Goal: Task Accomplishment & Management: Complete application form

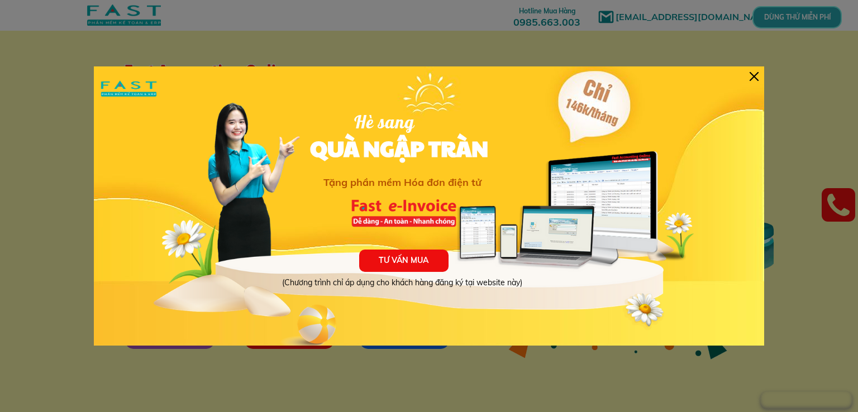
click at [757, 74] on div at bounding box center [753, 76] width 9 height 9
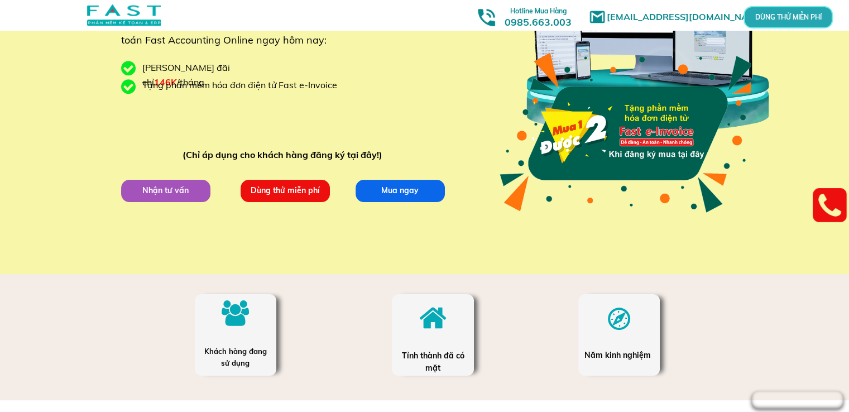
scroll to position [223, 0]
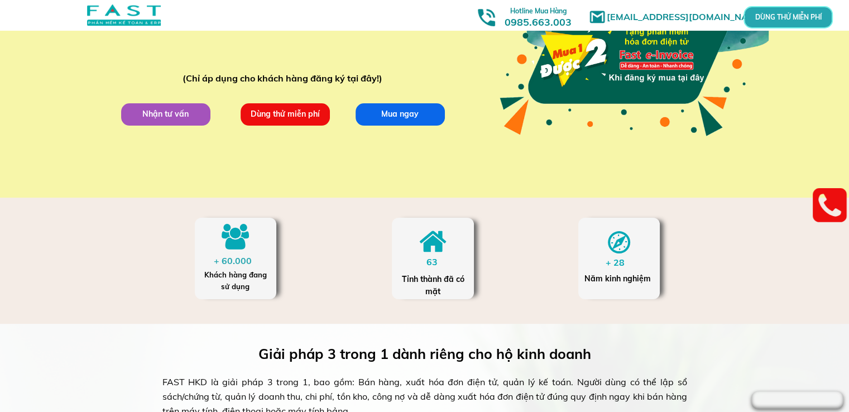
click at [290, 117] on p "Dùng thử miễn phí" at bounding box center [285, 114] width 89 height 22
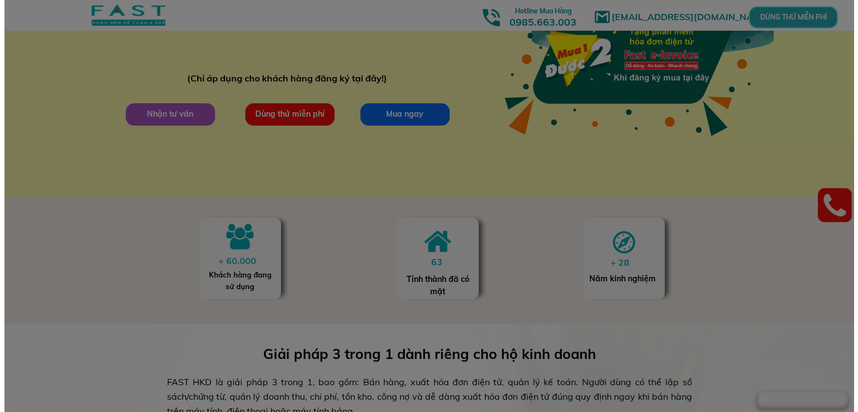
scroll to position [0, 0]
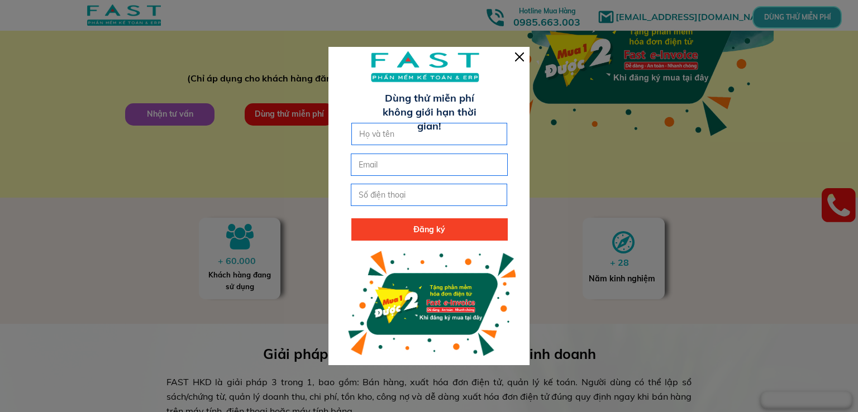
click at [516, 56] on div at bounding box center [519, 56] width 9 height 9
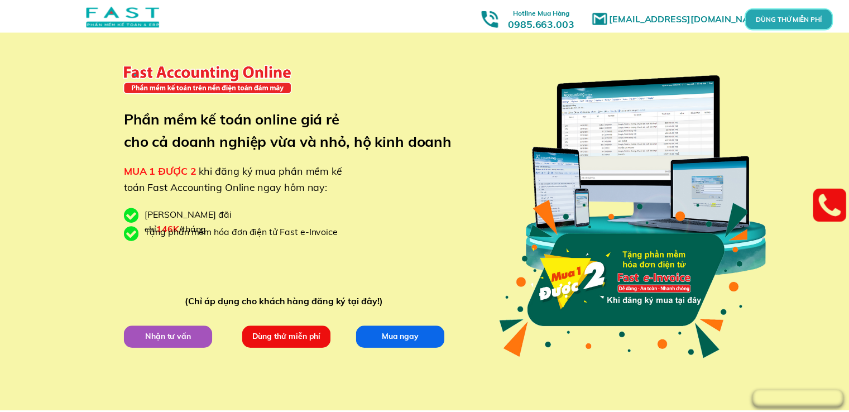
scroll to position [223, 0]
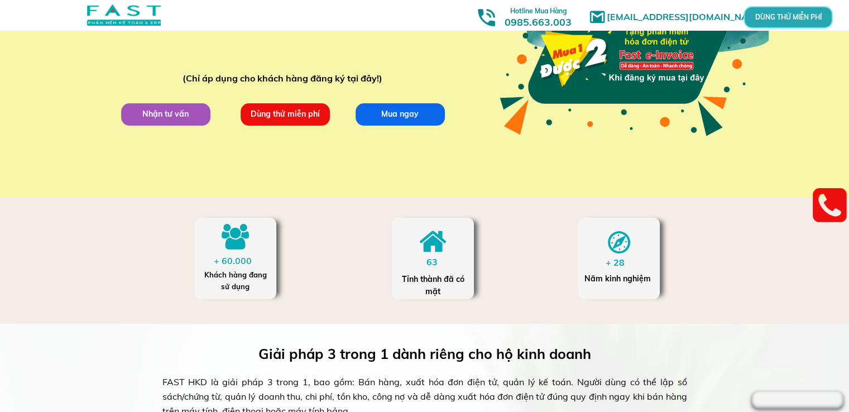
click at [288, 109] on p "Dùng thử miễn phí" at bounding box center [284, 114] width 89 height 22
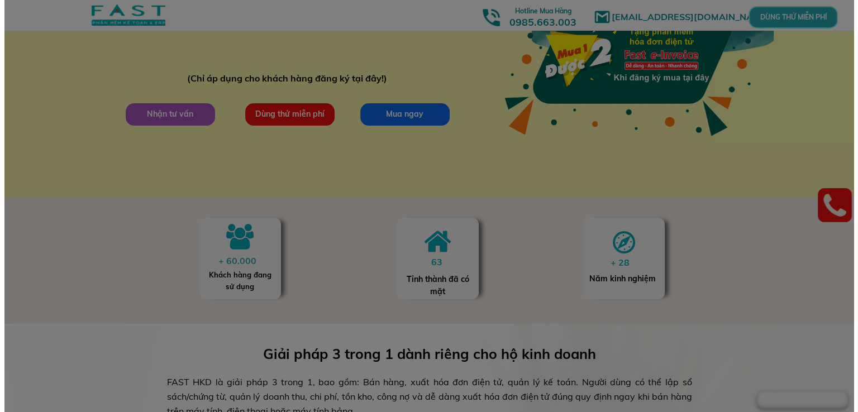
scroll to position [0, 0]
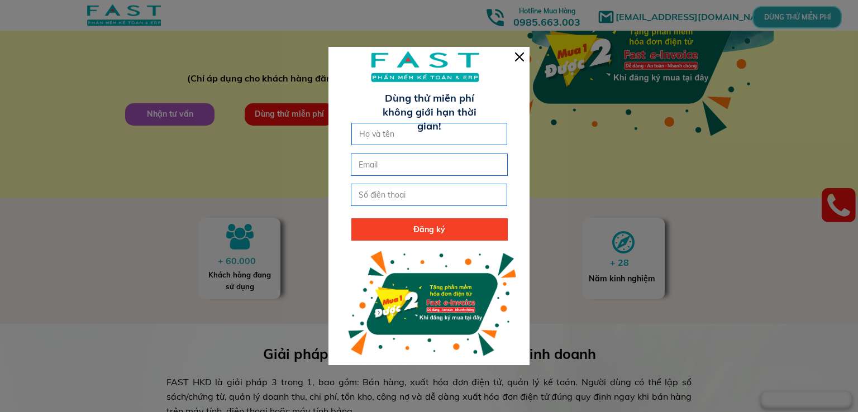
click at [407, 135] on input "text" at bounding box center [429, 133] width 146 height 21
click at [517, 61] on div at bounding box center [428, 206] width 201 height 318
click at [524, 54] on div at bounding box center [428, 206] width 201 height 318
click at [519, 55] on div at bounding box center [519, 56] width 9 height 9
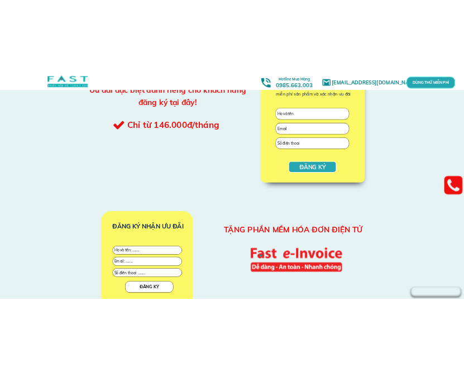
scroll to position [1229, 0]
